Goal: Obtain resource: Download file/media

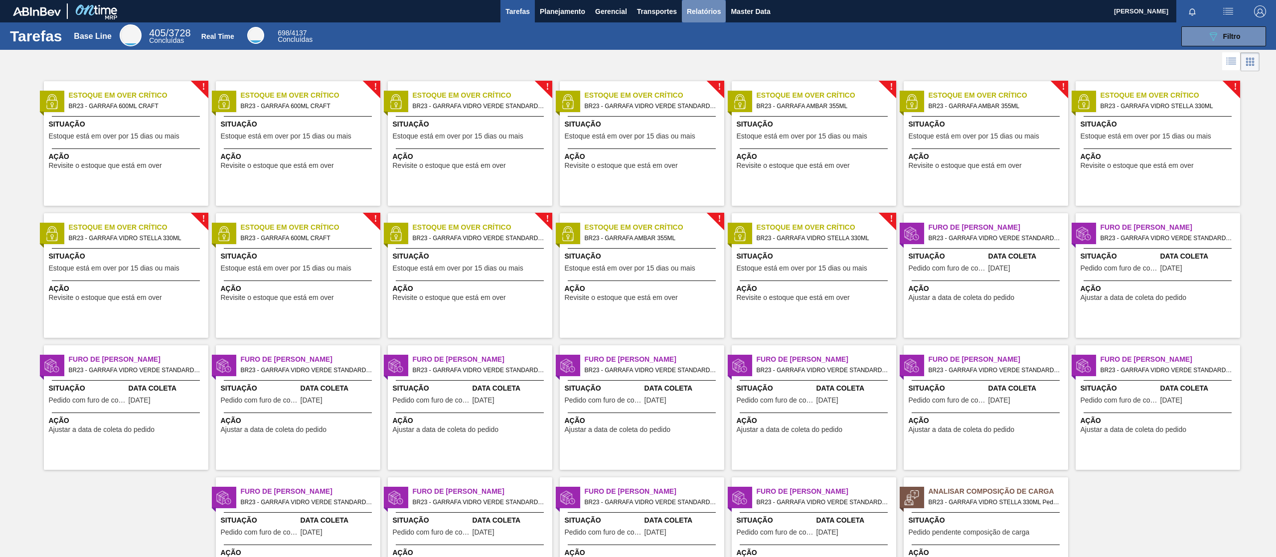
click at [700, 15] on span "Relatórios" at bounding box center [704, 11] width 34 height 12
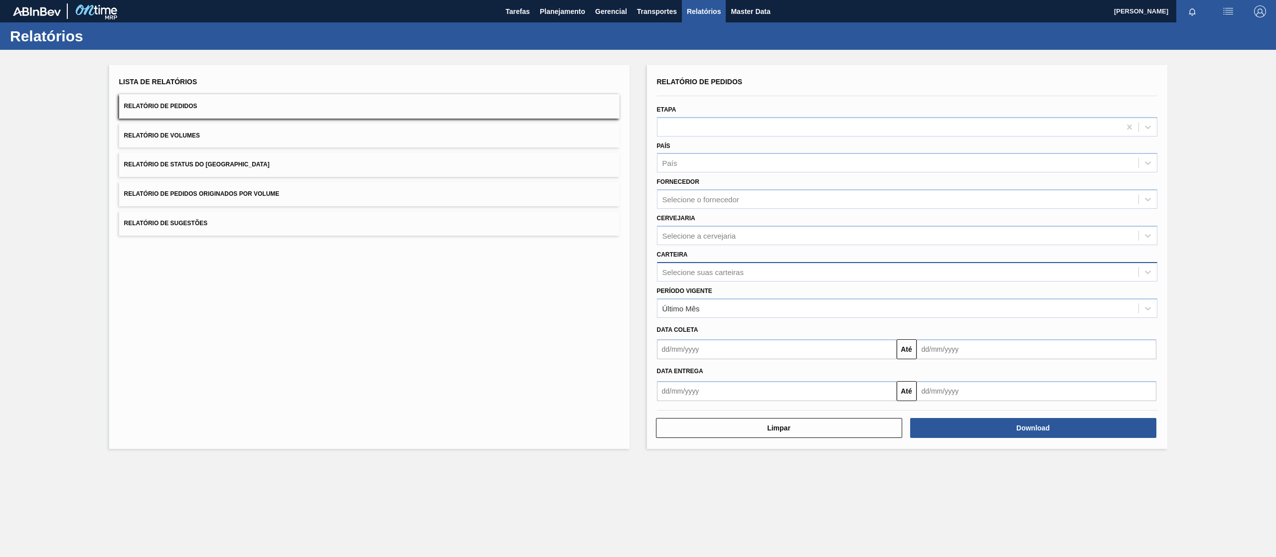
click at [698, 271] on div "Selecione suas carteiras" at bounding box center [702, 272] width 81 height 8
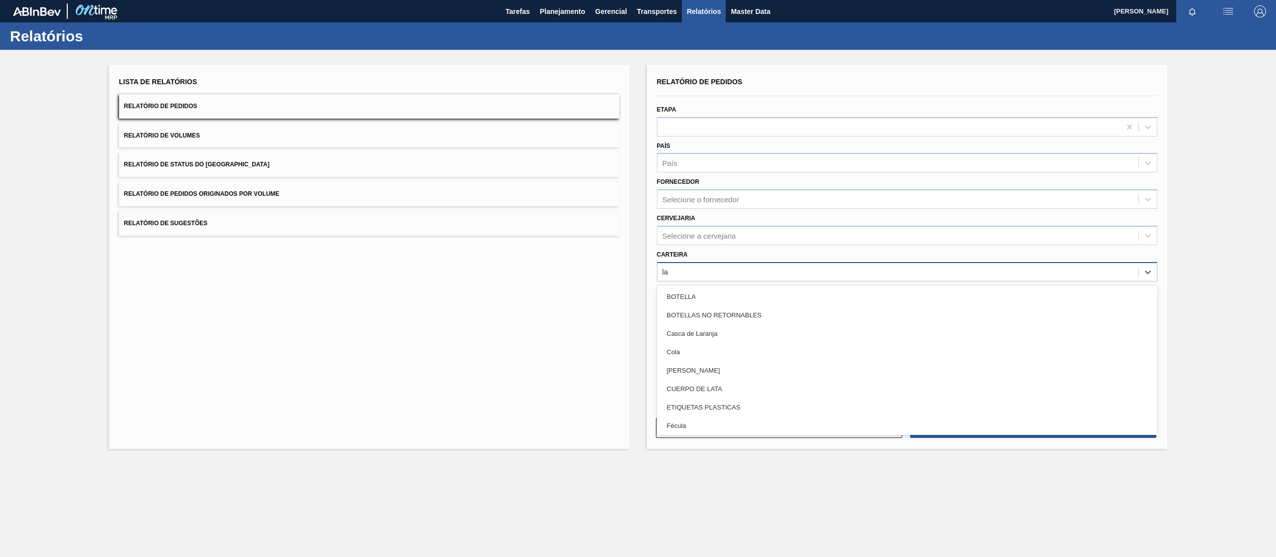
type input "lat"
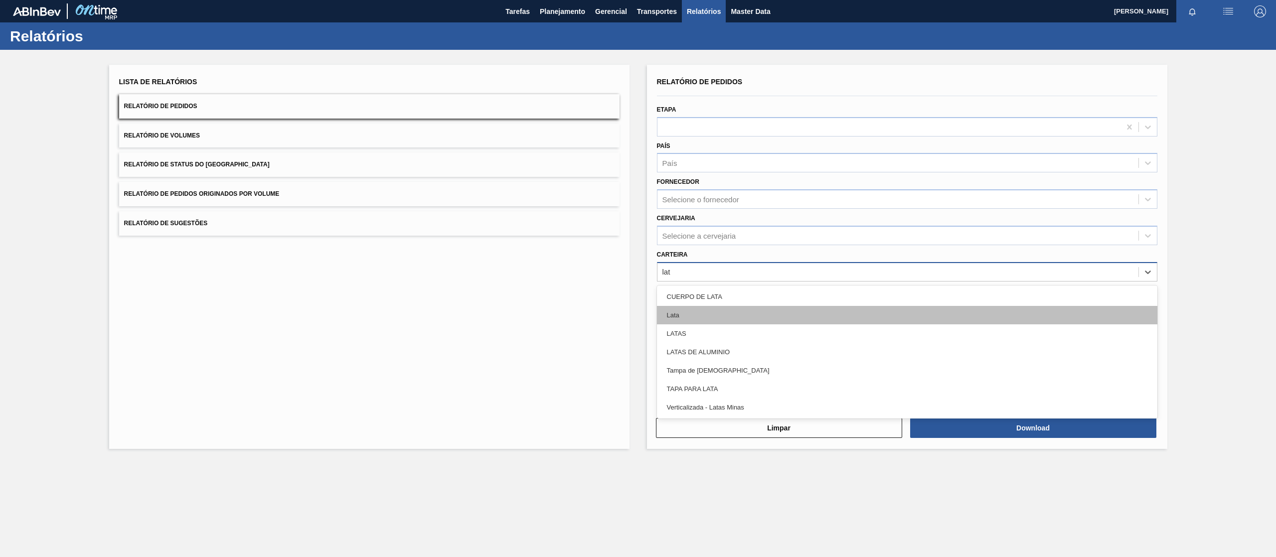
click at [687, 322] on div "Lata" at bounding box center [907, 315] width 500 height 18
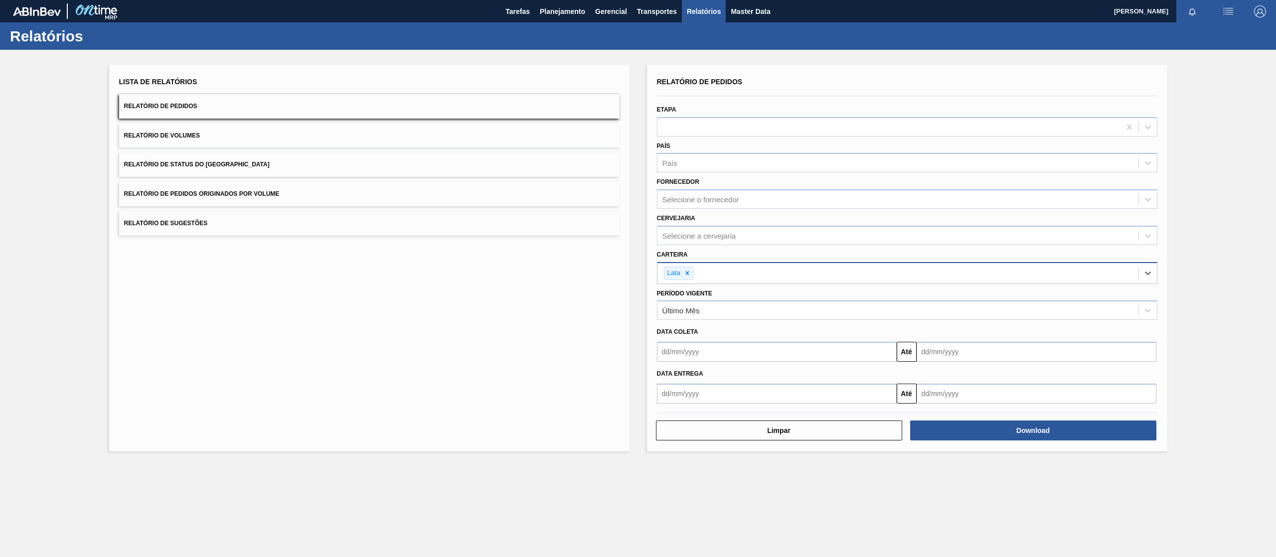
click at [731, 358] on input "text" at bounding box center [777, 352] width 240 height 20
drag, startPoint x: 493, startPoint y: 334, endPoint x: 513, endPoint y: 334, distance: 19.4
click at [493, 334] on div "Lista de Relatórios Relatório de Pedidos Relatório de Volumes Relatório de Stat…" at bounding box center [369, 258] width 520 height 387
click at [698, 308] on div "Último Mês" at bounding box center [680, 310] width 37 height 8
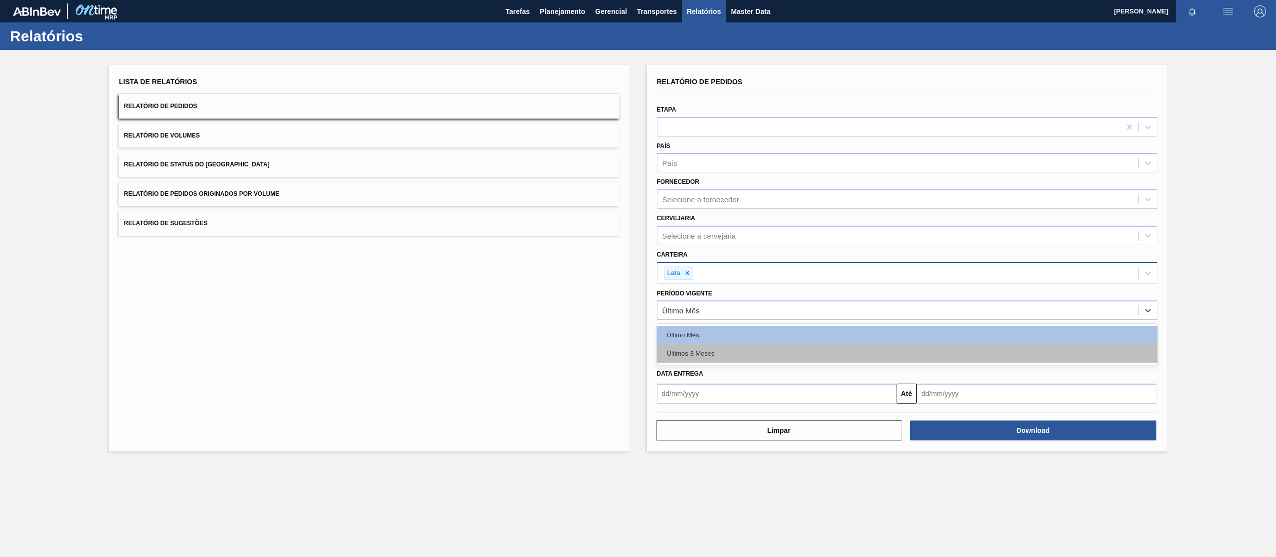
click at [703, 354] on div "Últimos 3 Meses" at bounding box center [907, 353] width 500 height 18
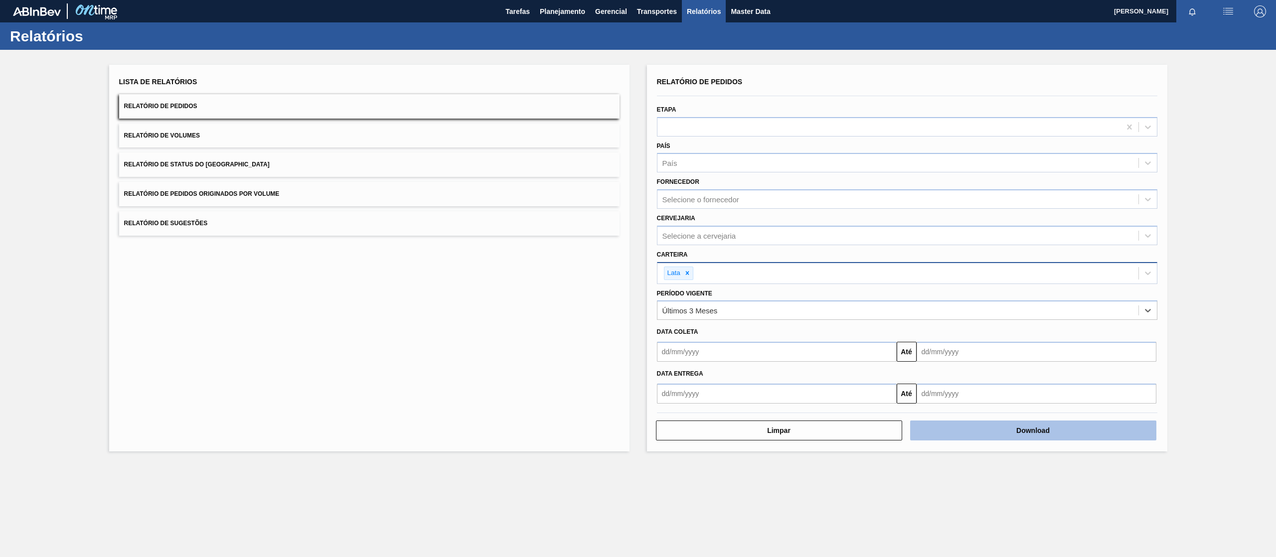
click at [850, 371] on button "Download" at bounding box center [1033, 431] width 246 height 20
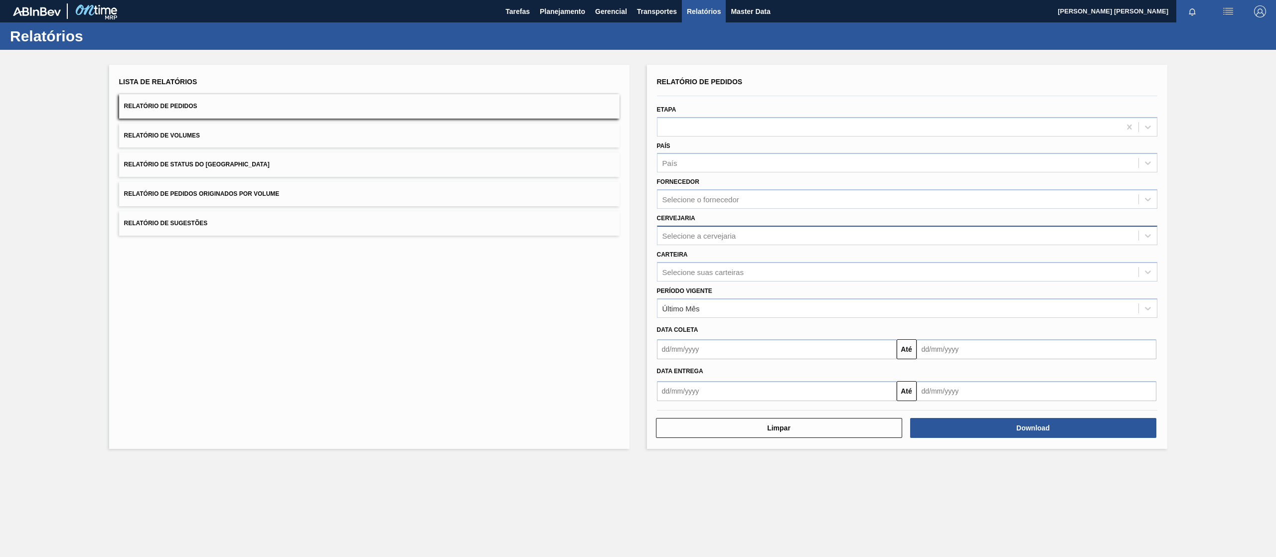
click at [737, 239] on div "Selecione a cervejaria" at bounding box center [897, 235] width 481 height 14
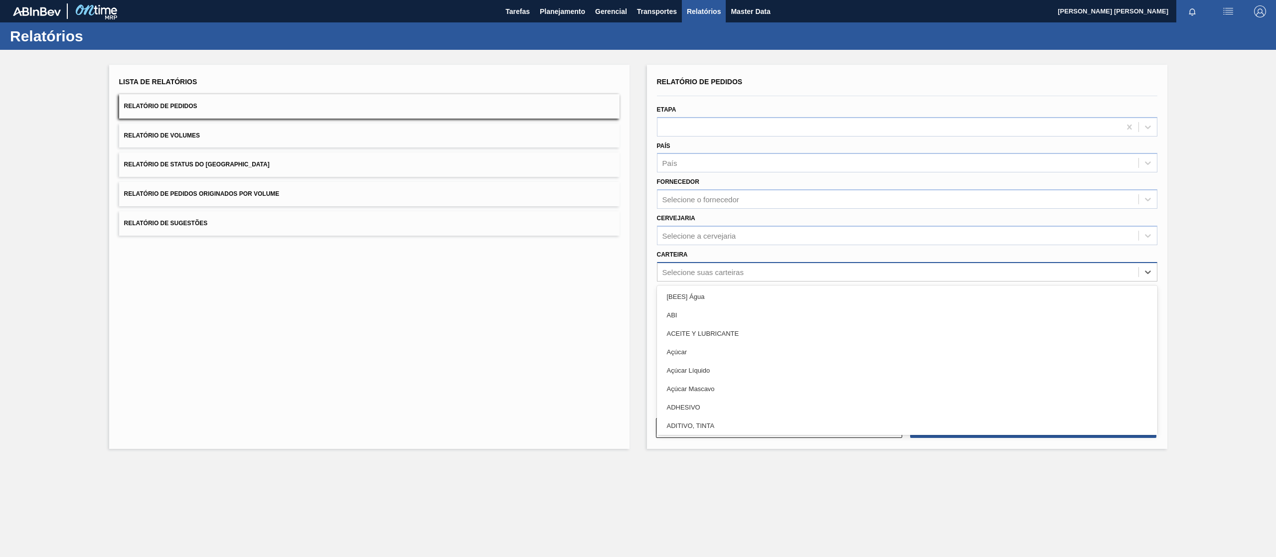
click at [684, 275] on div "Selecione suas carteiras" at bounding box center [702, 272] width 81 height 8
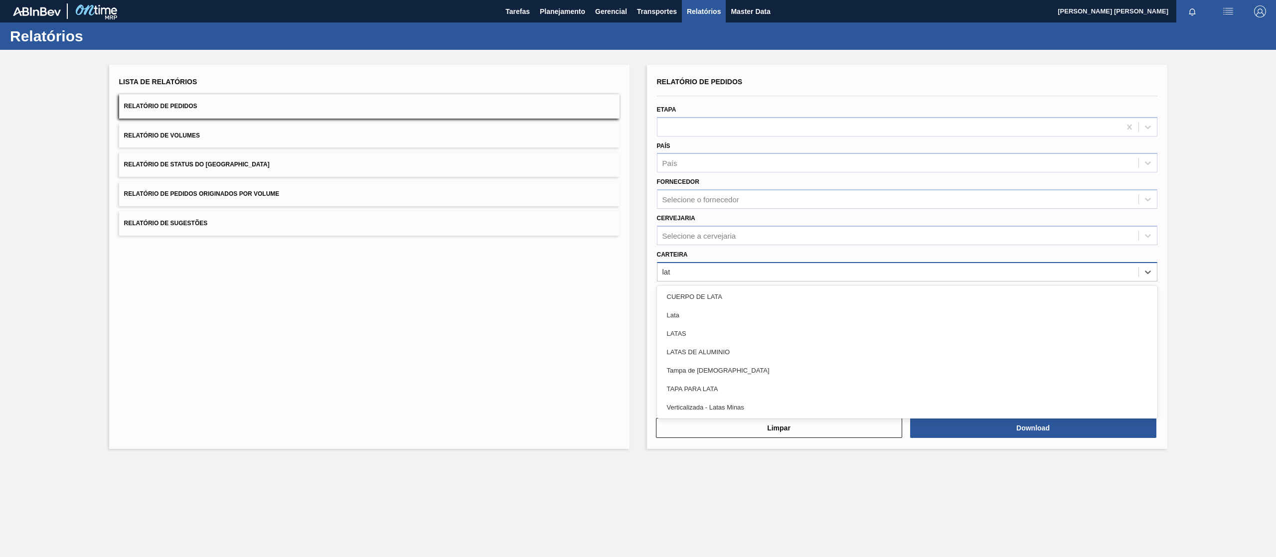
type input "lata"
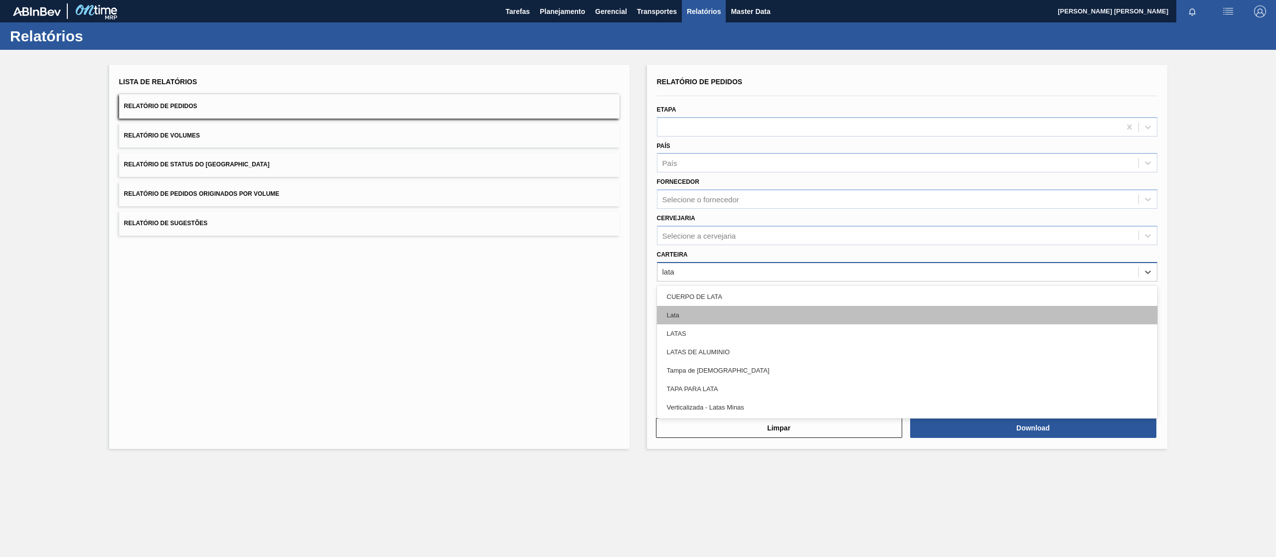
click at [682, 315] on div "Lata" at bounding box center [907, 315] width 500 height 18
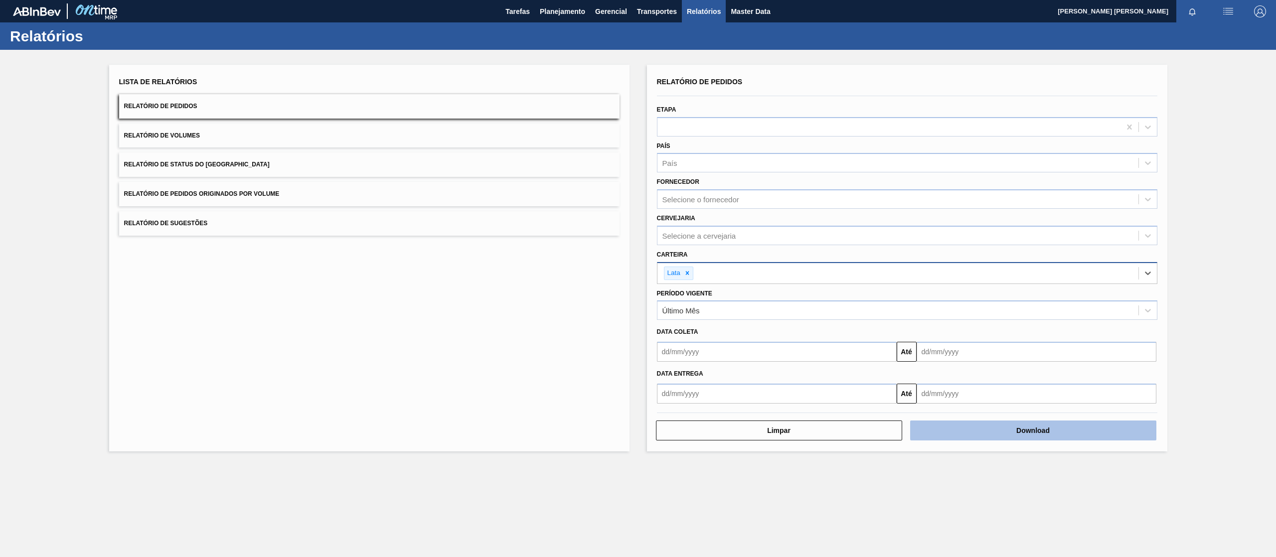
click at [992, 429] on button "Download" at bounding box center [1033, 431] width 246 height 20
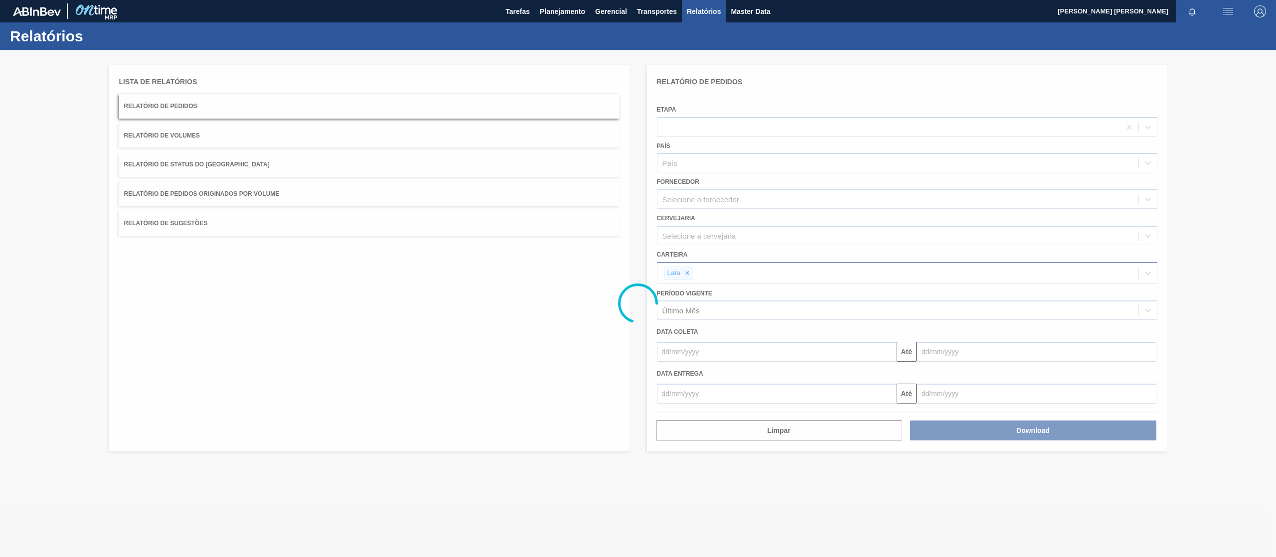
click at [473, 395] on div at bounding box center [638, 303] width 1276 height 507
